Goal: Transaction & Acquisition: Purchase product/service

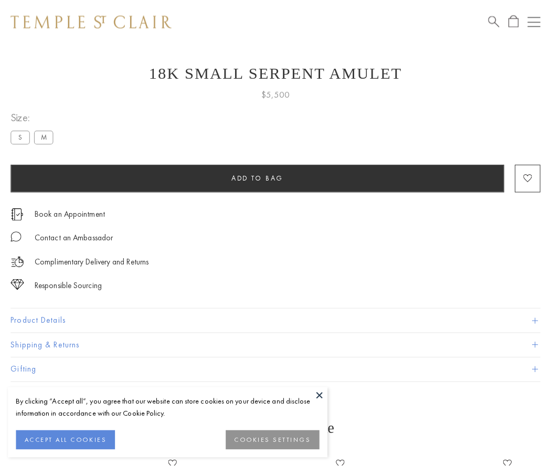
scroll to position [35, 0]
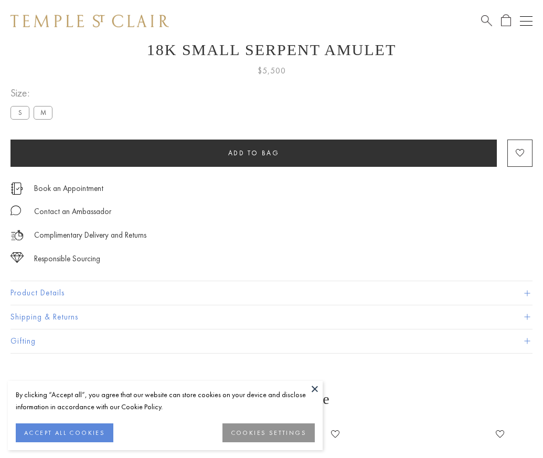
click at [253, 153] on span "Add to bag" at bounding box center [253, 152] width 51 height 9
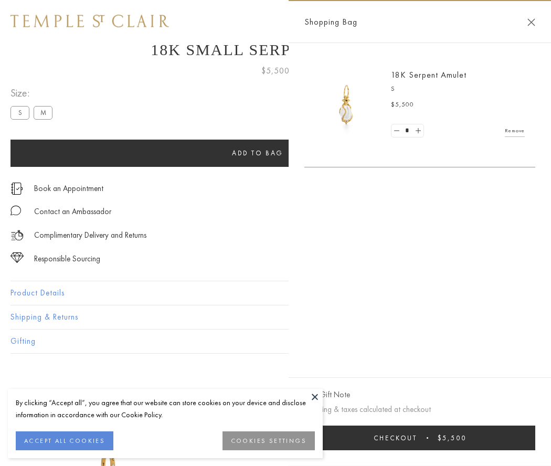
click at [420, 437] on button "Checkout $5,500" at bounding box center [419, 437] width 231 height 25
